Goal: Check status: Check status

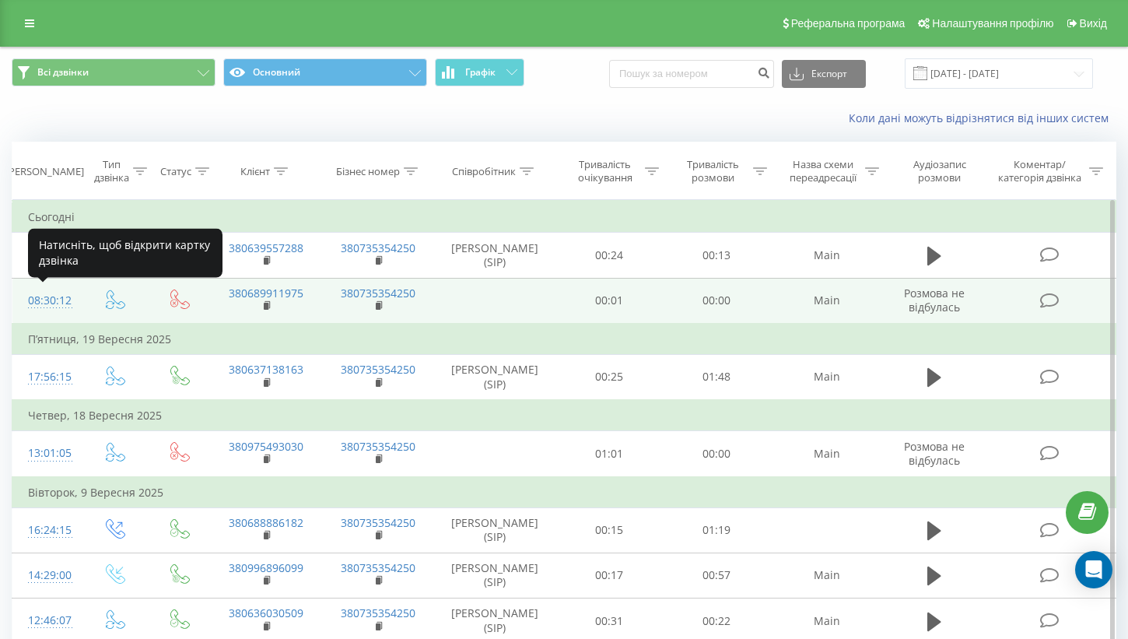
click at [45, 300] on div "08:30:12" at bounding box center [46, 301] width 37 height 30
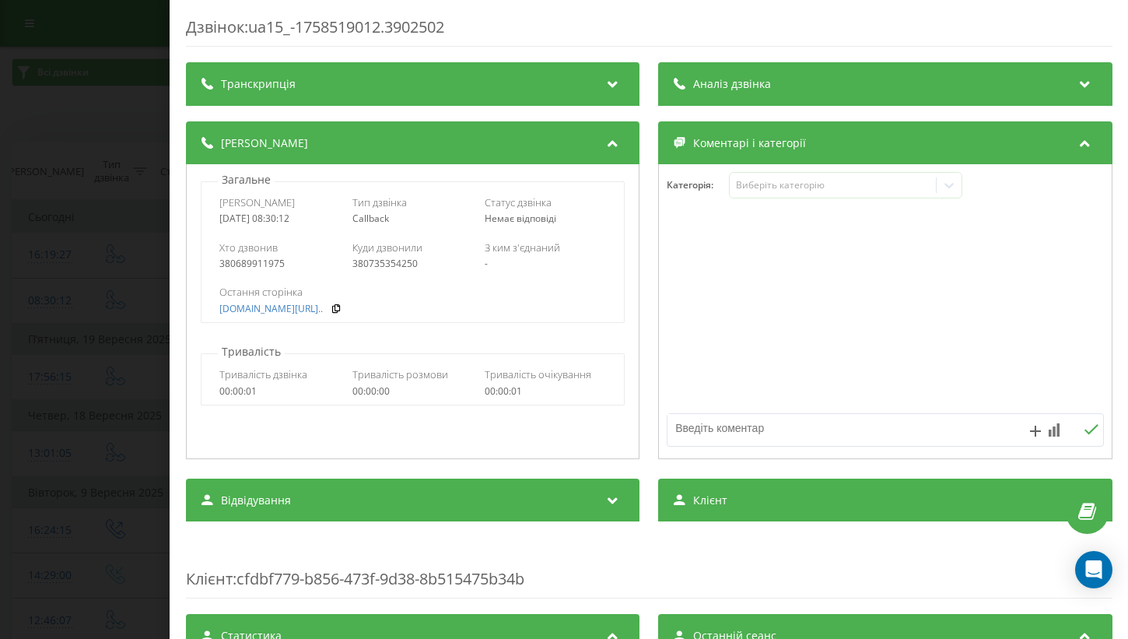
click at [127, 39] on div "Дзвінок : ua15_-1758519012.3902502 Транскрипція Для AI-аналізу майбутніх дзвінк…" at bounding box center [564, 319] width 1128 height 639
